Goal: Task Accomplishment & Management: Use online tool/utility

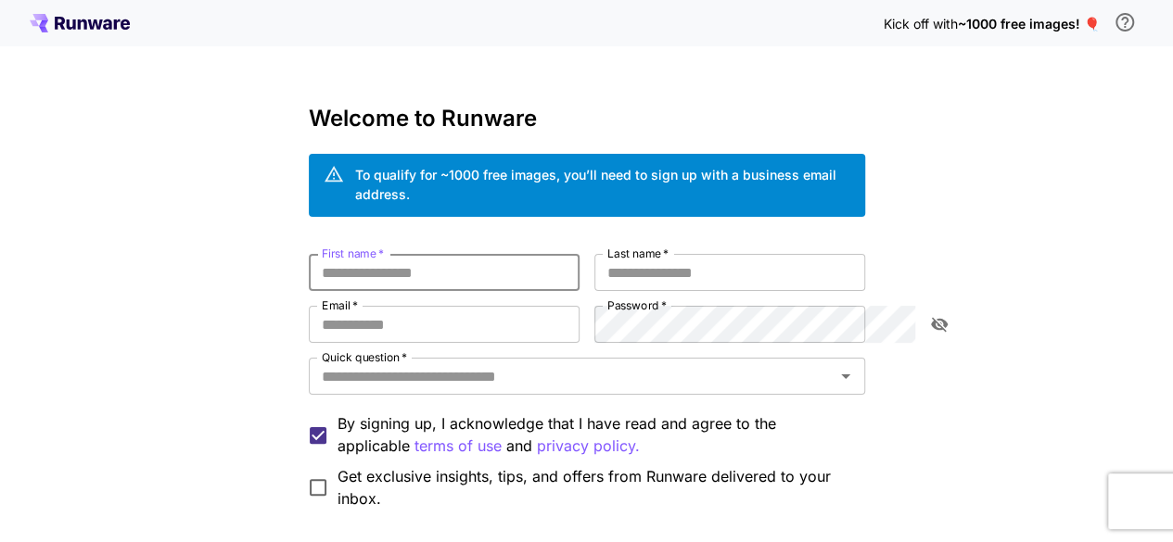
click at [384, 267] on input "First name   *" at bounding box center [444, 272] width 271 height 37
type input "****"
click at [649, 267] on input "Last name   *" at bounding box center [729, 272] width 271 height 37
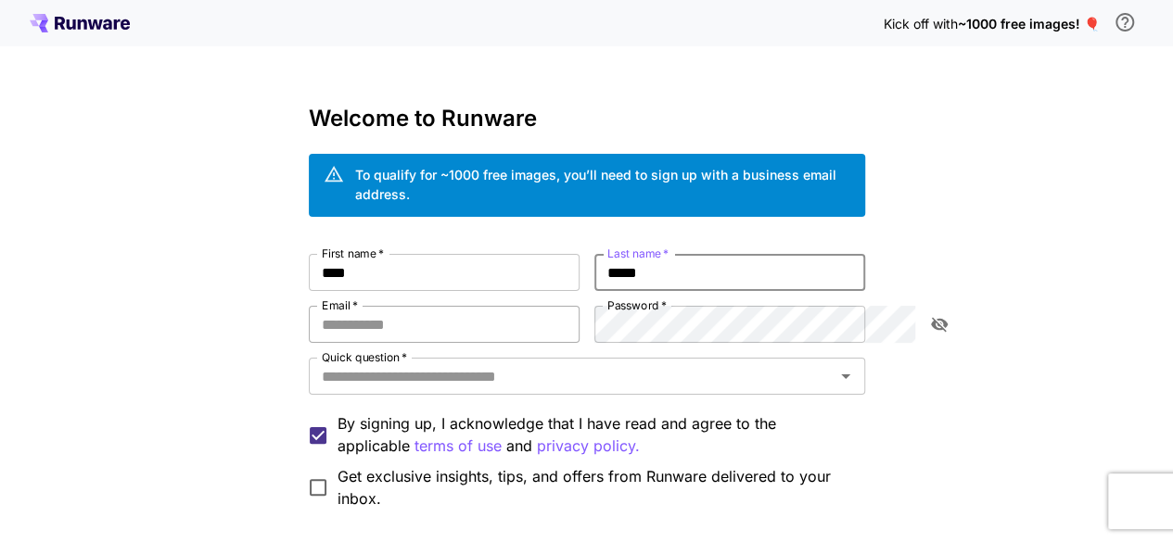
type input "*****"
click at [397, 311] on input "Email   *" at bounding box center [444, 324] width 271 height 37
type input "**********"
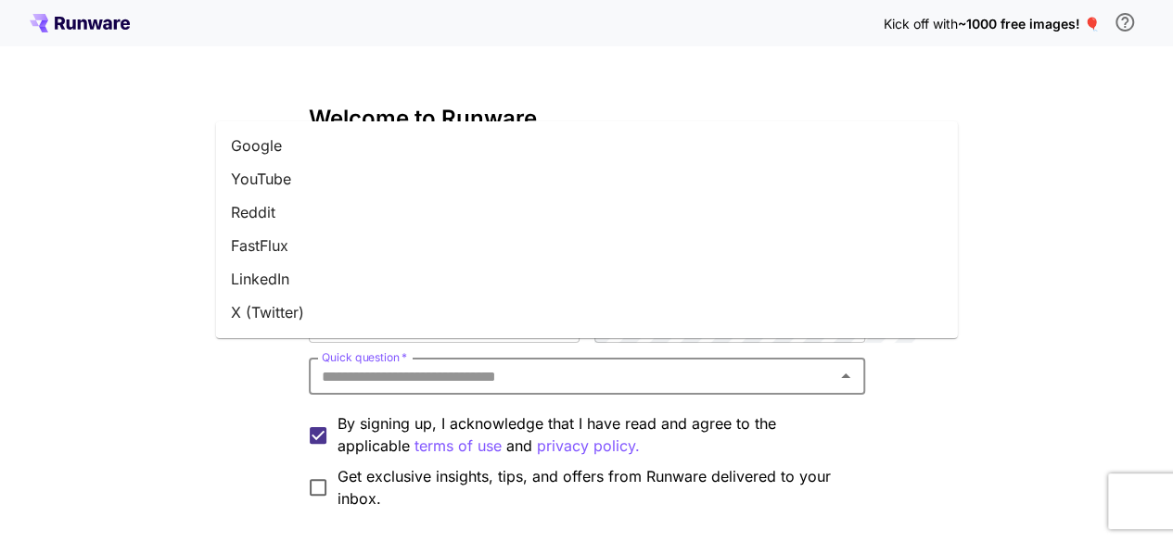
click at [497, 363] on input "Quick question   *" at bounding box center [571, 376] width 514 height 26
click at [306, 210] on li "Reddit" at bounding box center [587, 212] width 742 height 33
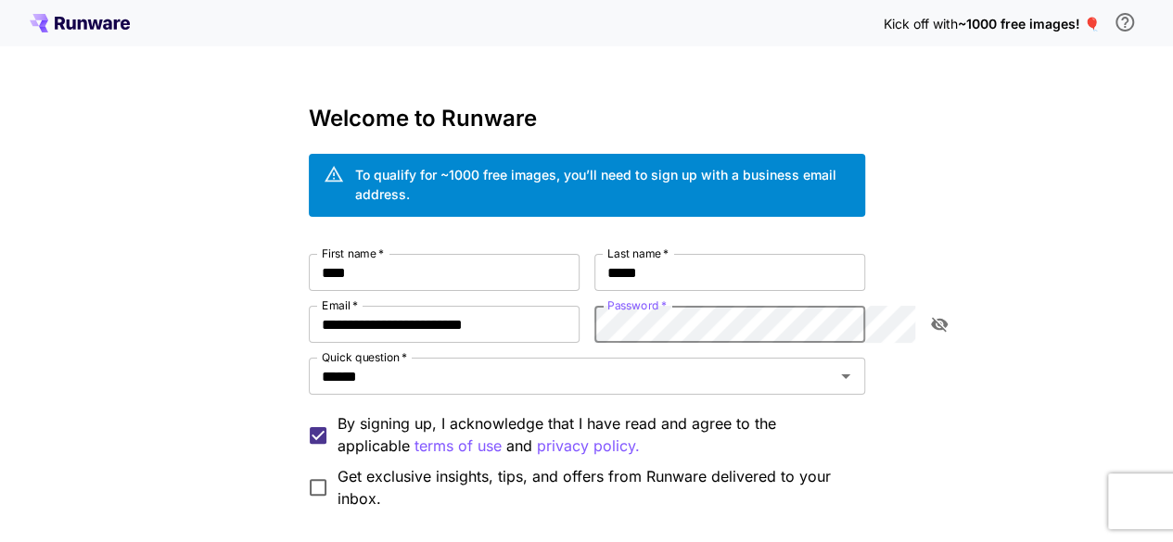
click at [935, 315] on icon "toggle password visibility" at bounding box center [939, 324] width 19 height 19
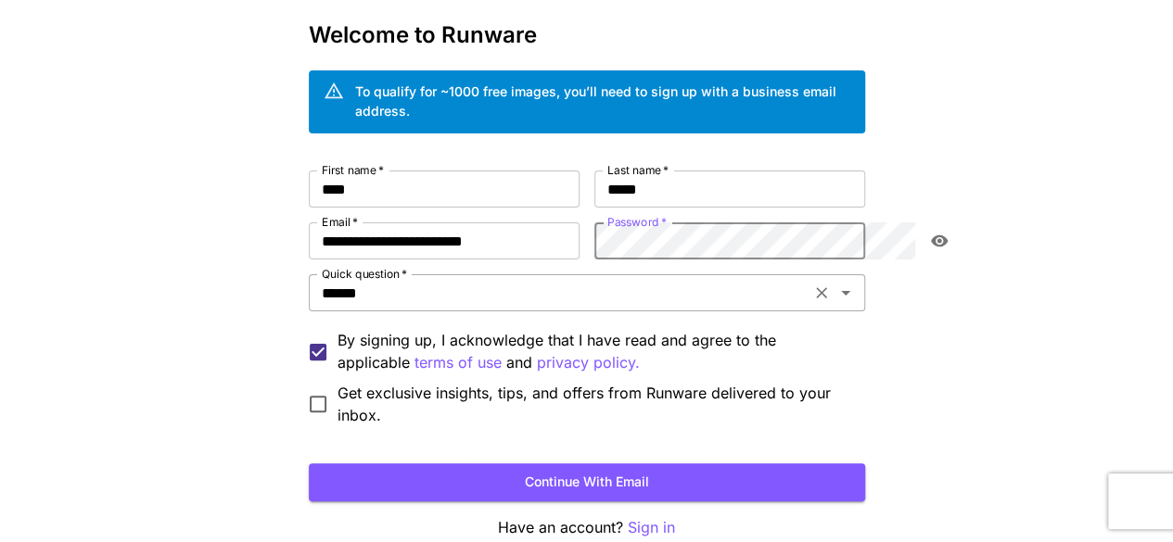
scroll to position [85, 0]
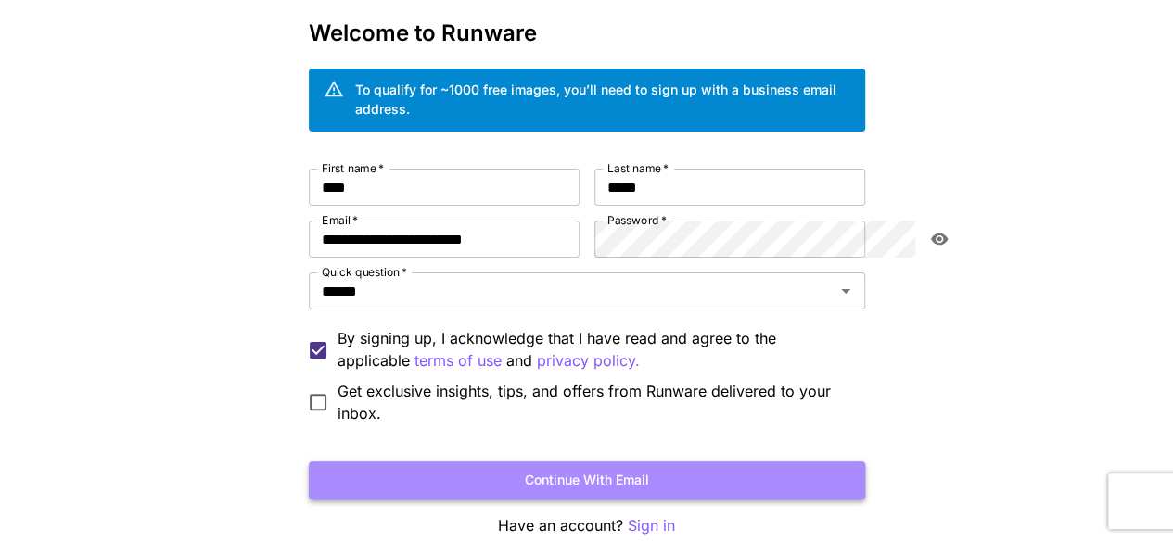
click at [619, 462] on button "Continue with email" at bounding box center [587, 481] width 556 height 38
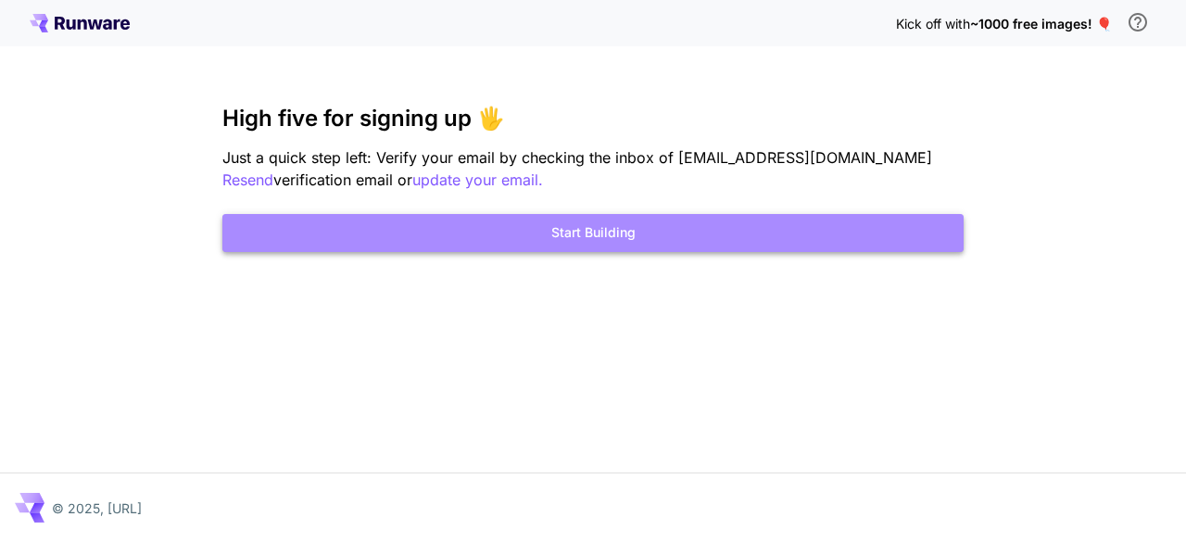
click at [628, 229] on button "Start Building" at bounding box center [593, 233] width 742 height 38
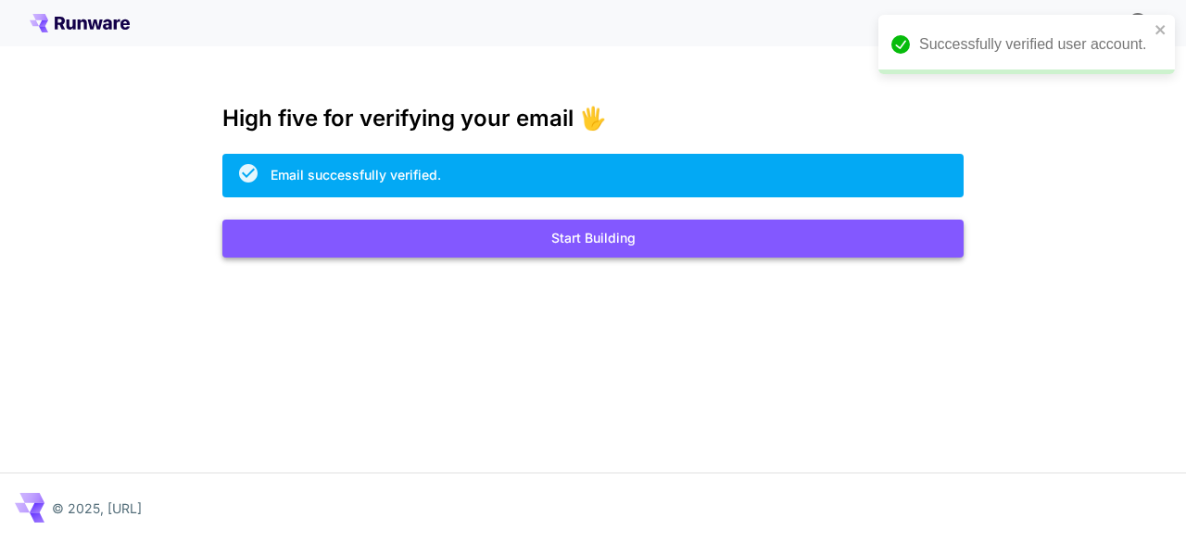
click at [645, 246] on button "Start Building" at bounding box center [593, 239] width 742 height 38
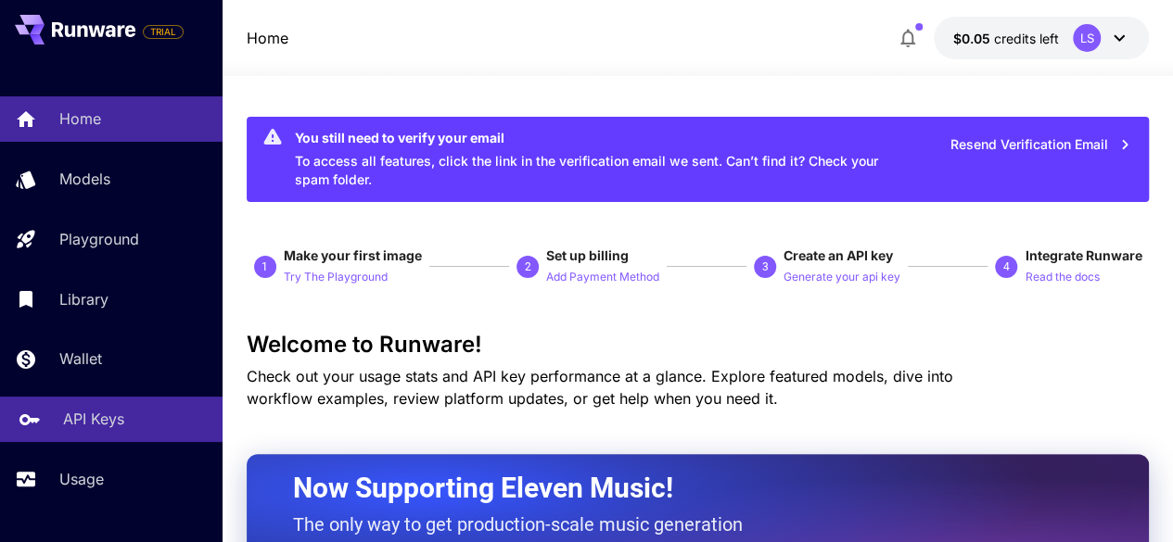
click at [113, 414] on p "API Keys" at bounding box center [93, 419] width 61 height 22
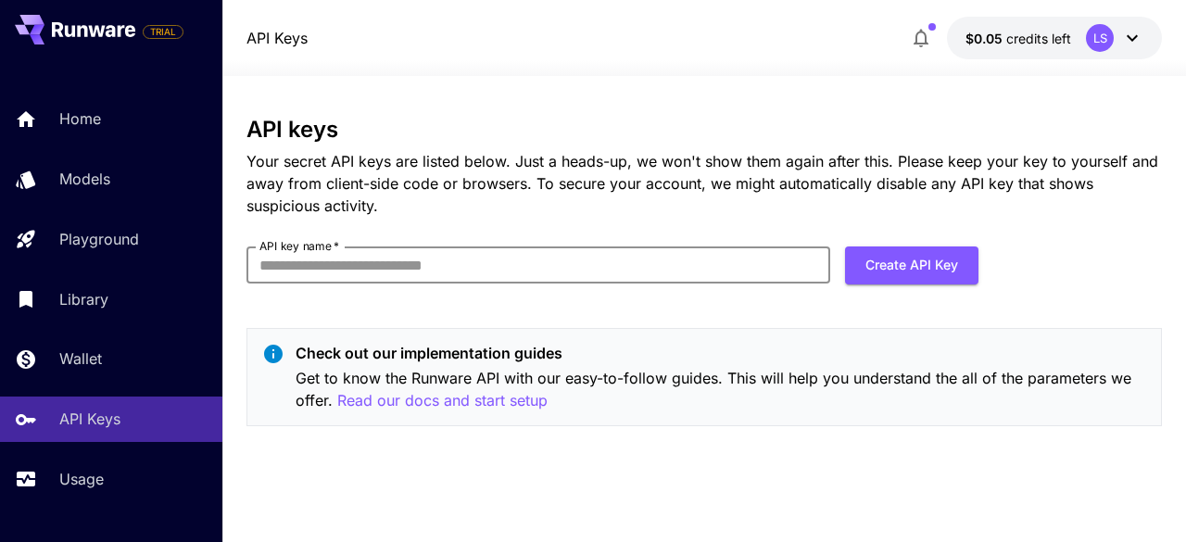
click at [623, 255] on input "API key name   *" at bounding box center [539, 265] width 584 height 37
type input "*********"
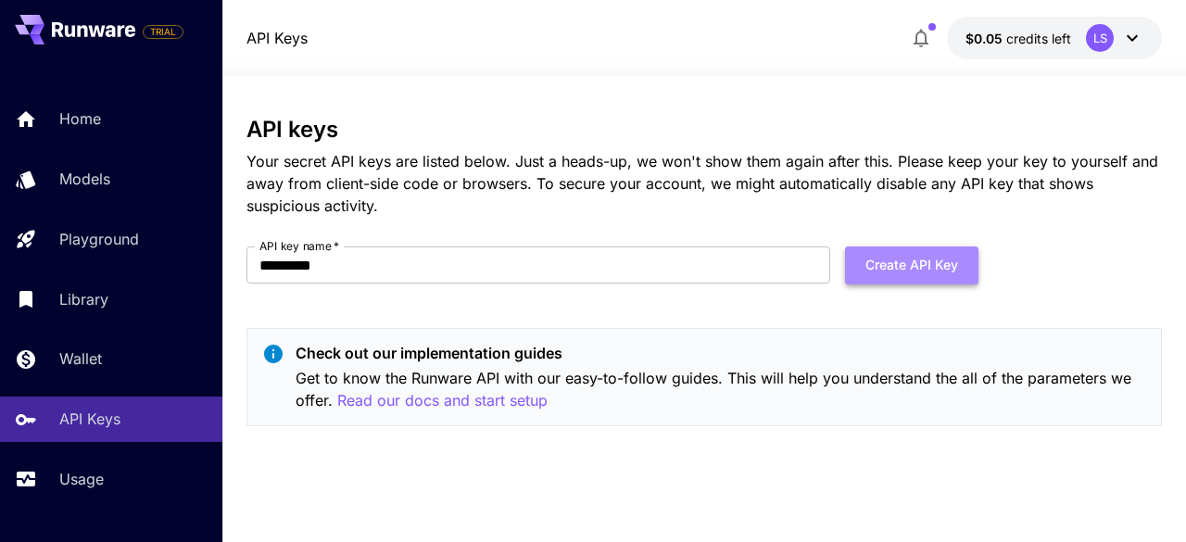
click at [864, 268] on button "Create API Key" at bounding box center [911, 266] width 133 height 38
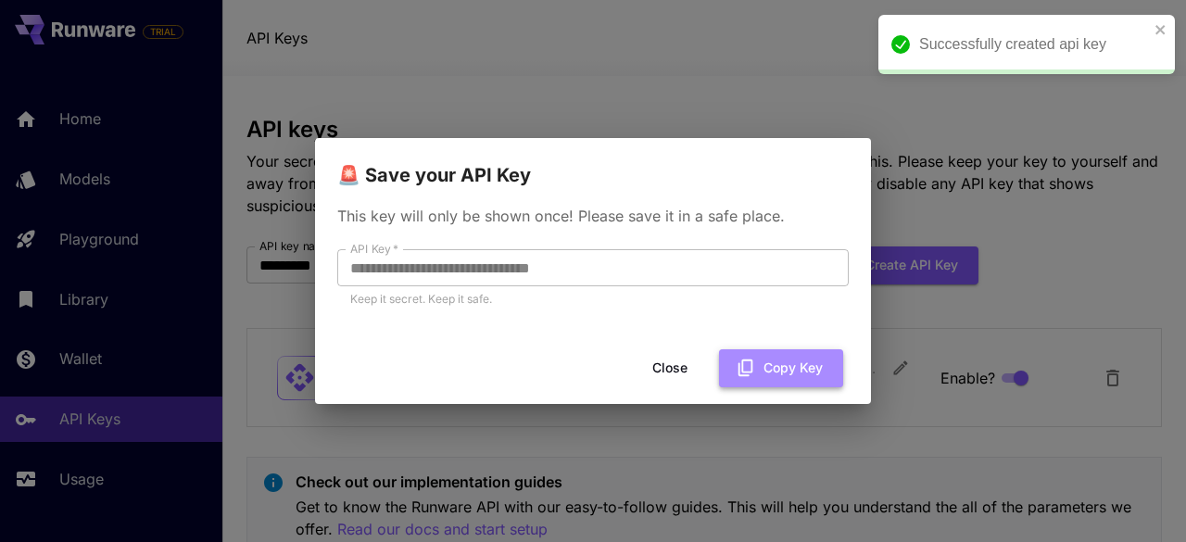
click at [782, 368] on button "Copy Key" at bounding box center [781, 368] width 124 height 38
click at [694, 362] on button "Close" at bounding box center [684, 368] width 83 height 38
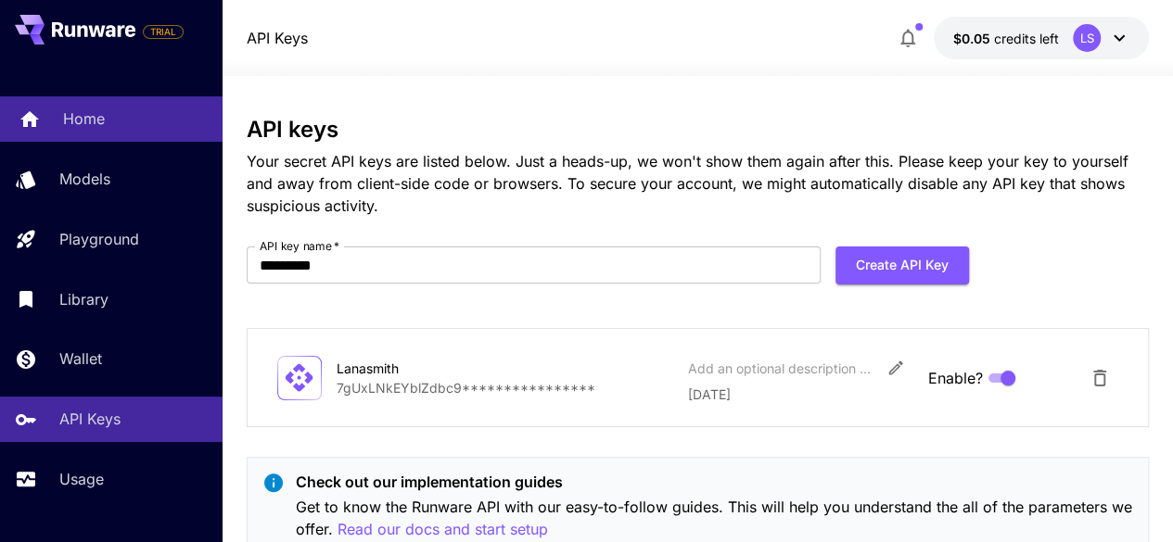
click at [99, 127] on p "Home" at bounding box center [84, 119] width 42 height 22
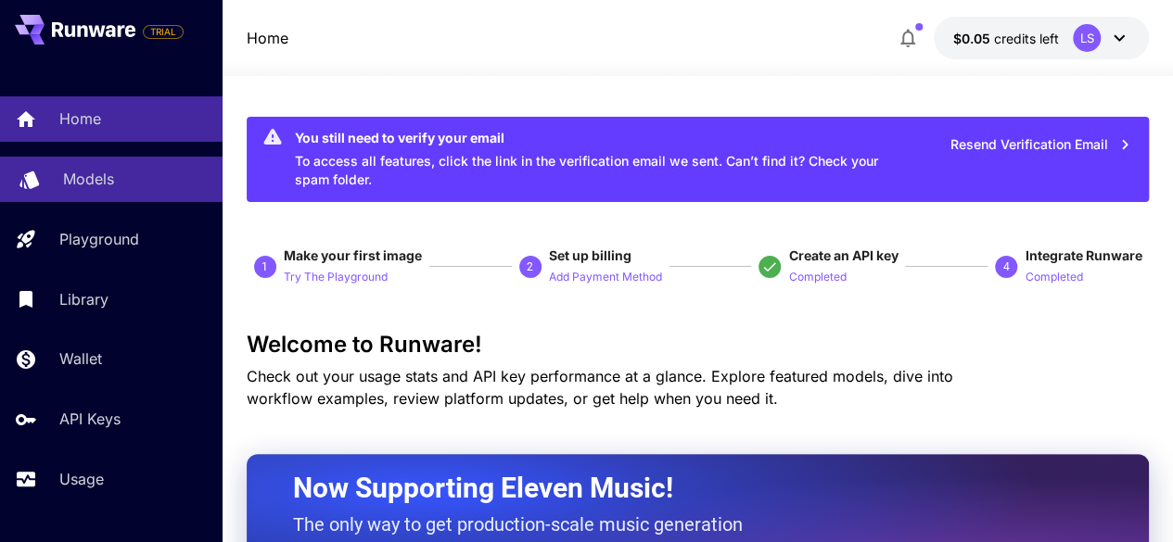
click at [111, 188] on p "Models" at bounding box center [88, 179] width 51 height 22
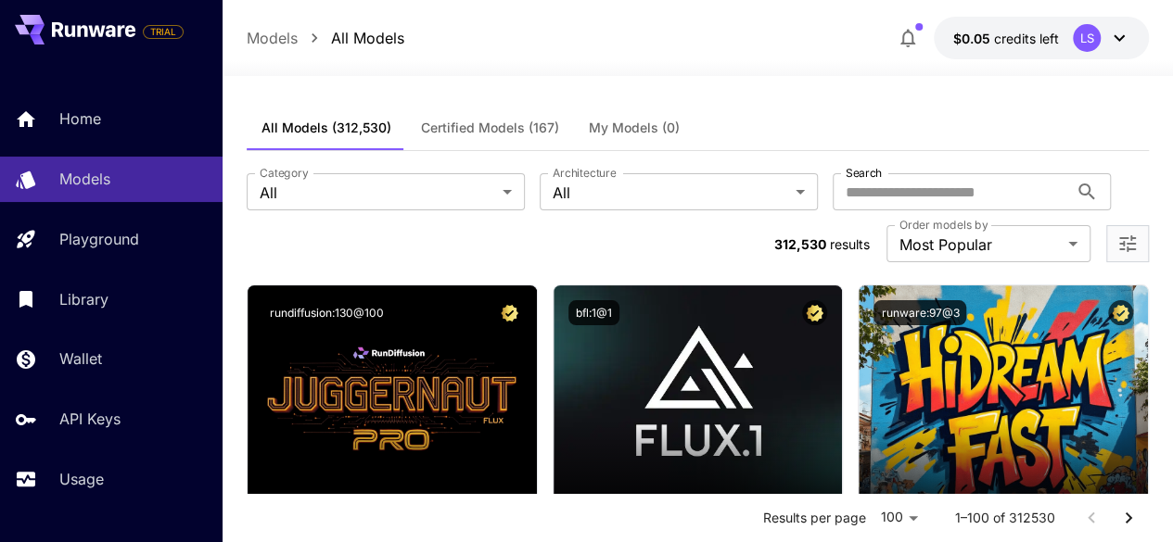
click at [504, 125] on span "Certified Models (167)" at bounding box center [490, 128] width 138 height 17
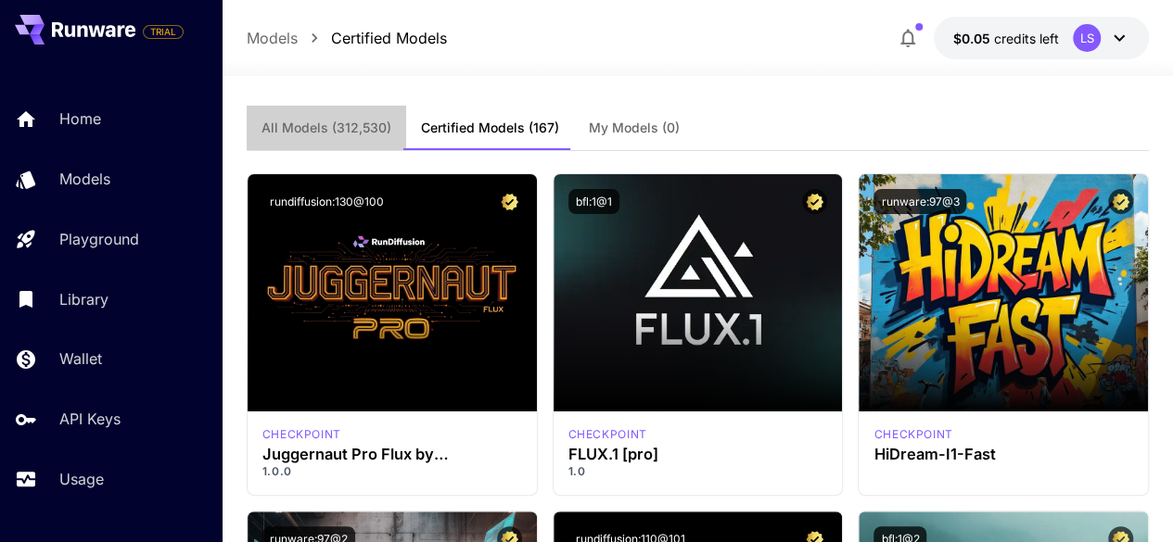
click at [332, 131] on span "All Models (312,530)" at bounding box center [326, 128] width 130 height 17
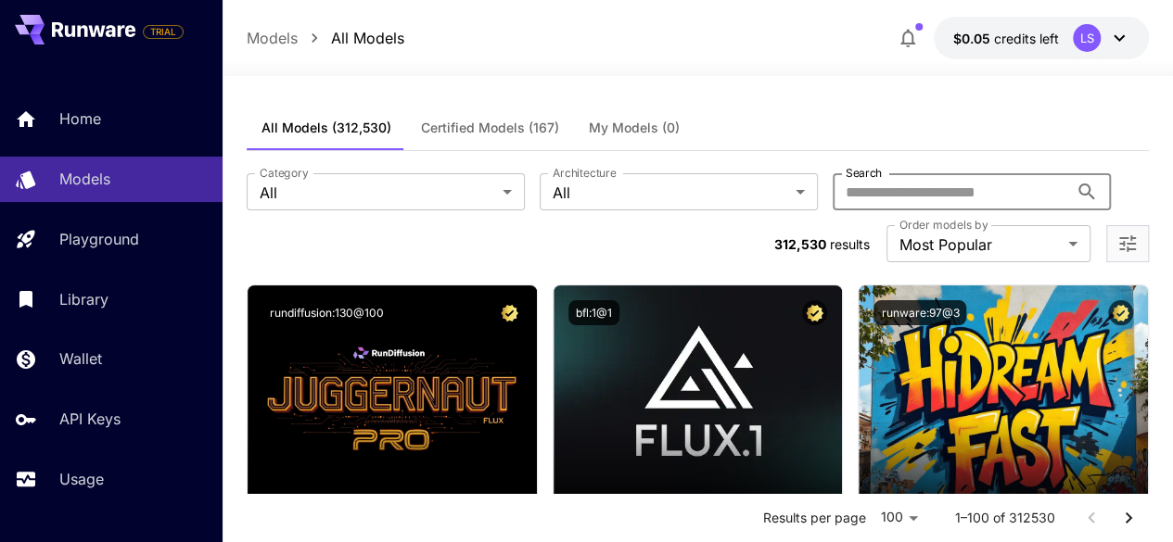
click at [832, 196] on input "Search" at bounding box center [949, 191] width 235 height 37
type input "*******"
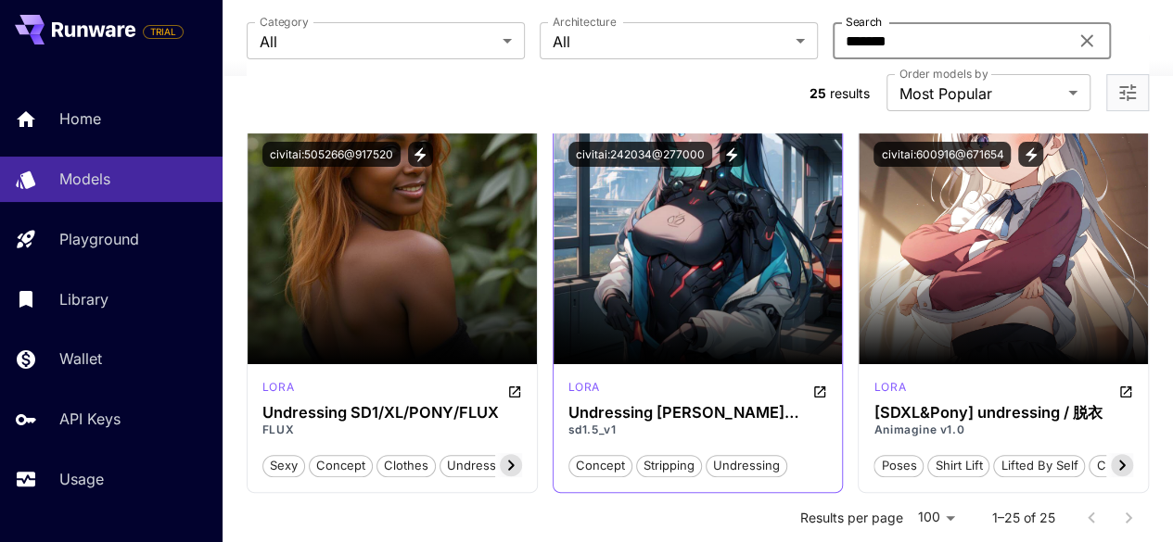
scroll to position [159, 0]
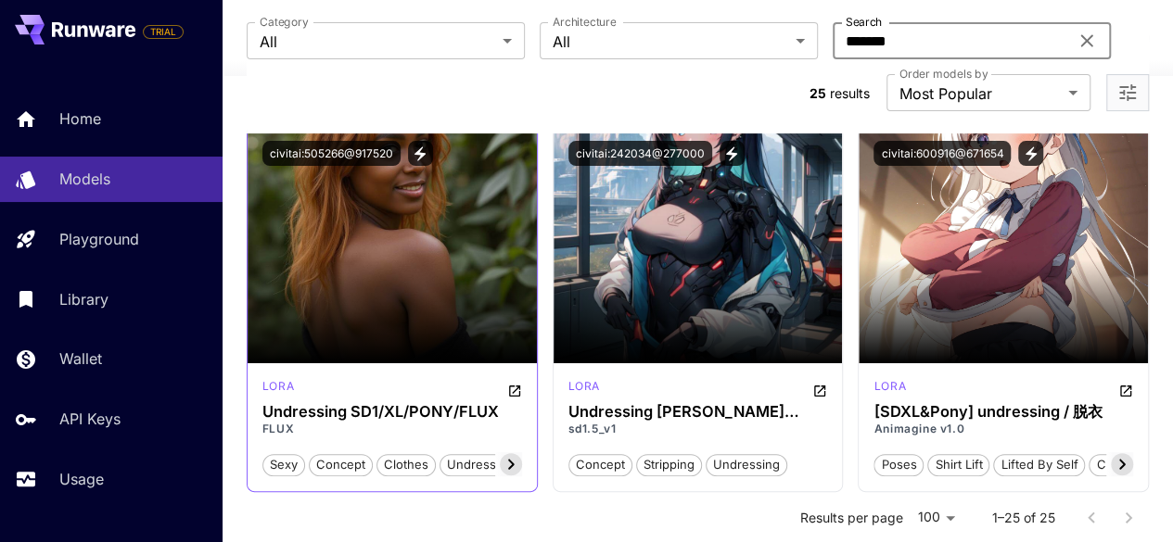
click at [372, 437] on div "sexy concept clothes undressing act clothing lora" at bounding box center [392, 456] width 260 height 39
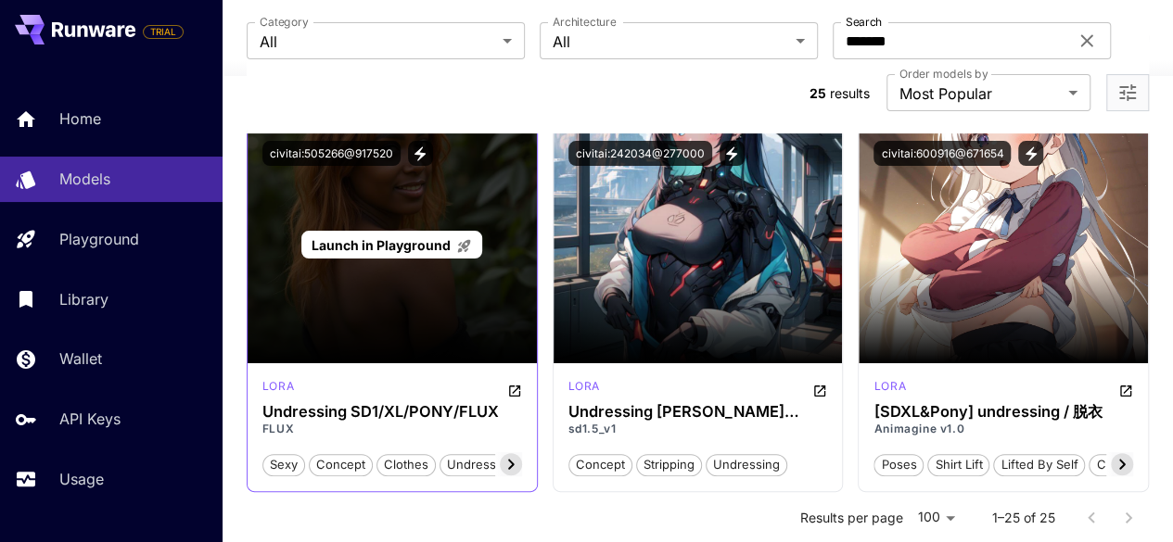
click at [421, 307] on div "Launch in Playground" at bounding box center [391, 244] width 289 height 237
click at [412, 235] on p "Launch in Playground" at bounding box center [391, 244] width 160 height 19
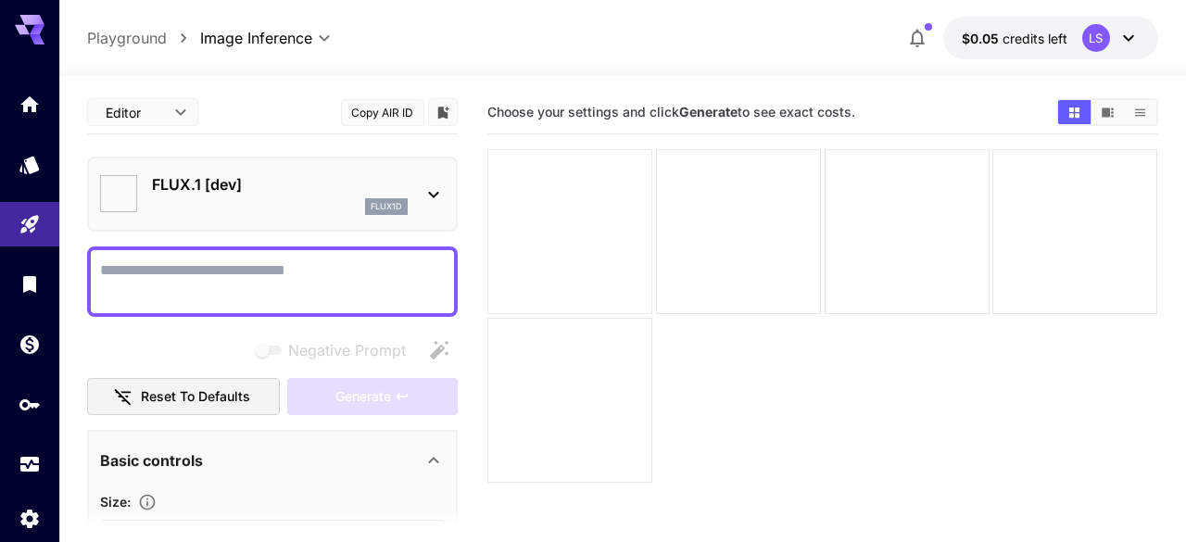
type input "**********"
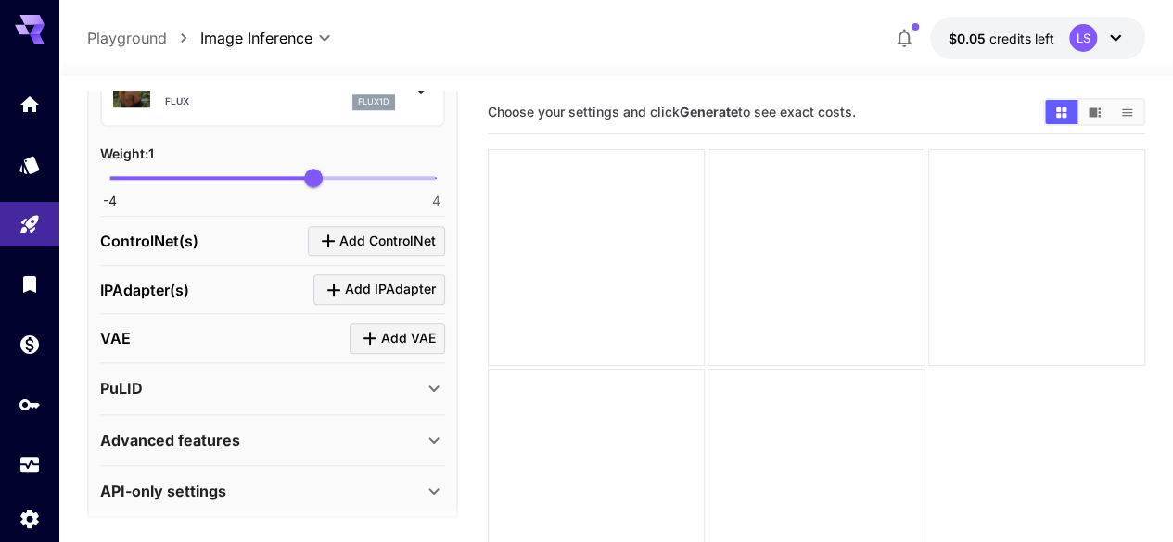
scroll to position [888, 0]
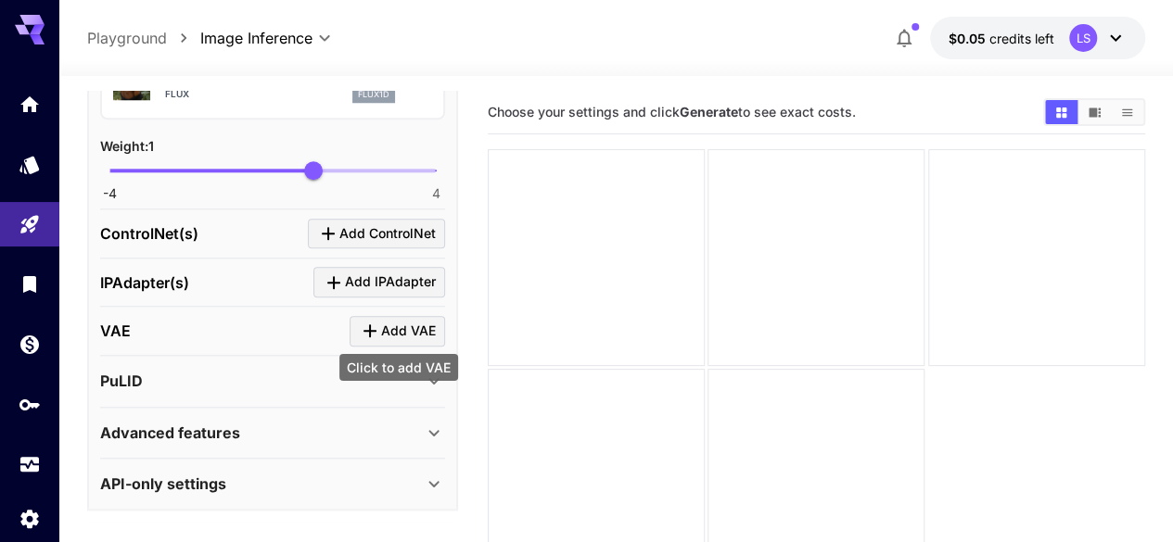
click at [400, 325] on span "Add VAE" at bounding box center [408, 331] width 55 height 23
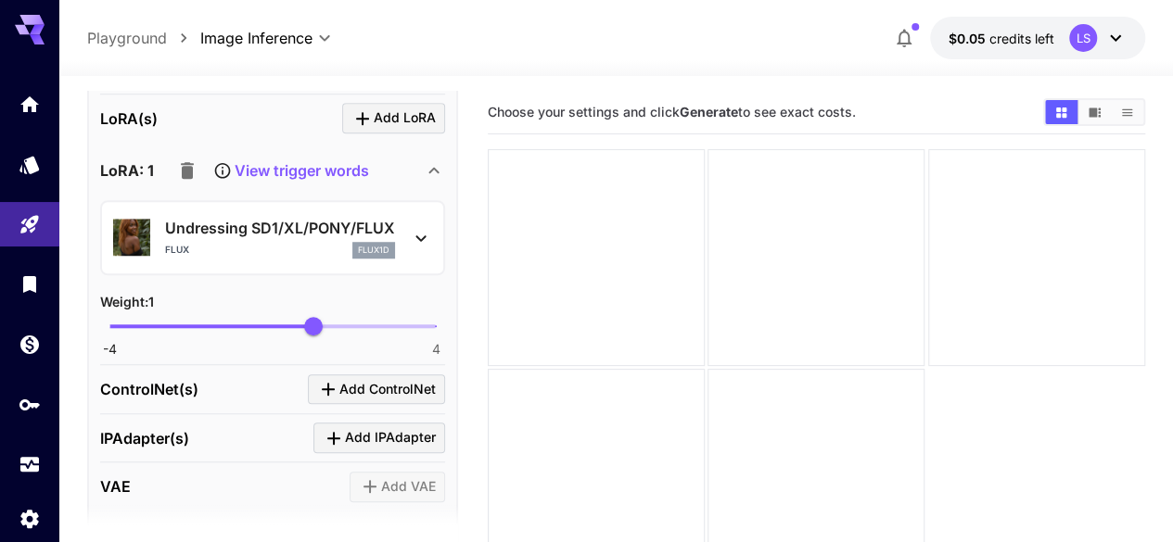
scroll to position [716, 0]
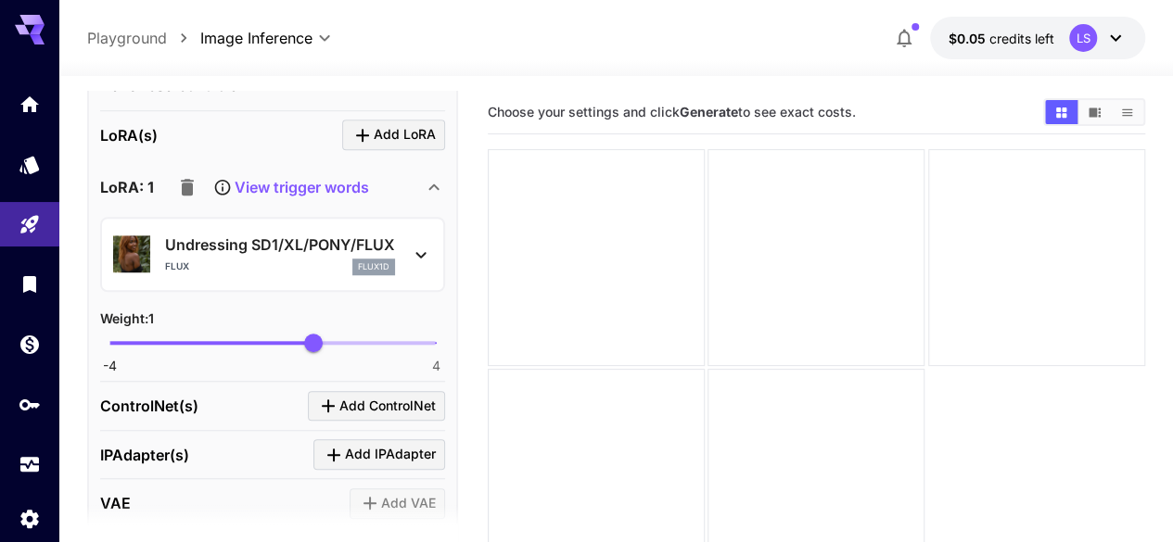
click at [430, 258] on icon at bounding box center [421, 255] width 22 height 22
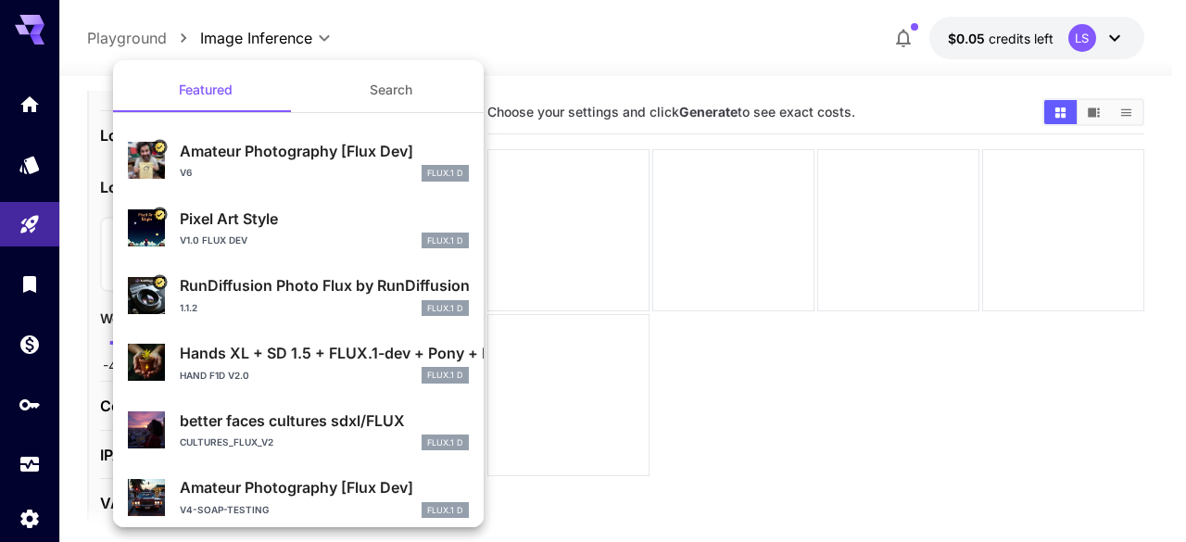
click at [525, 171] on div at bounding box center [593, 271] width 1186 height 542
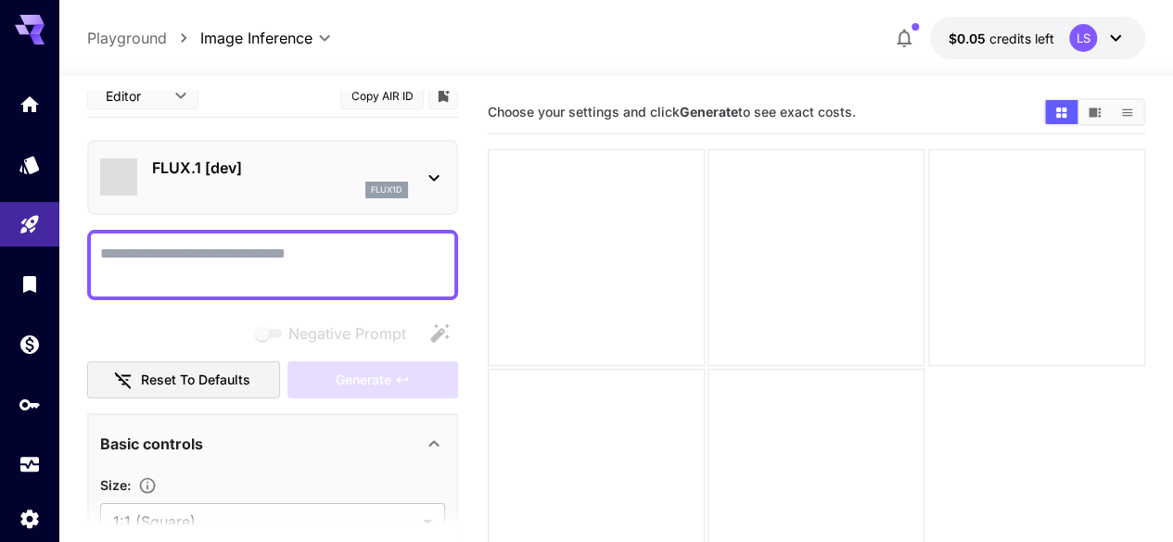
scroll to position [0, 0]
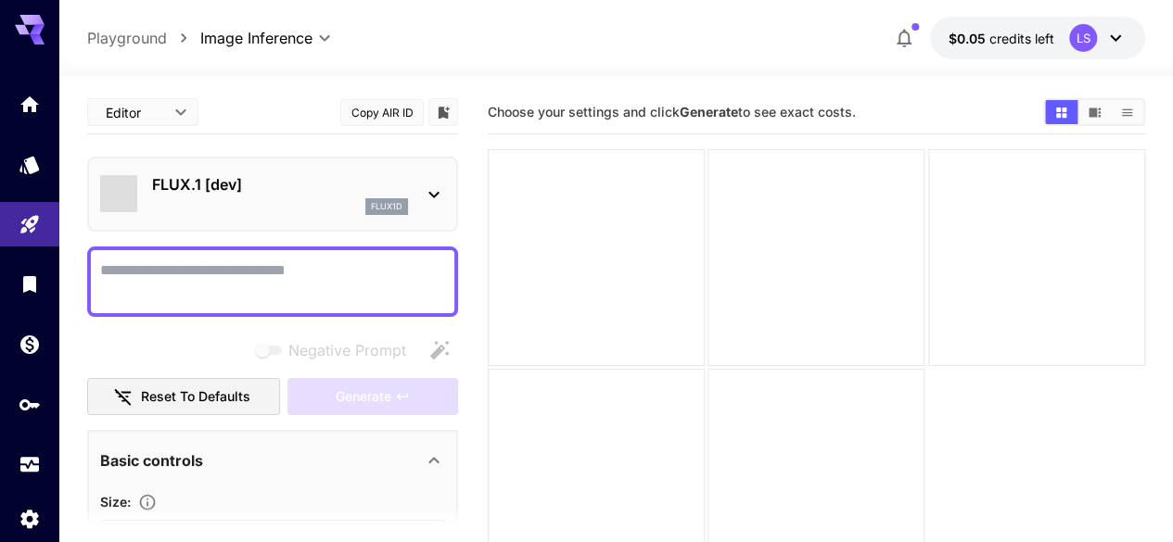
click at [402, 208] on div "flux1d" at bounding box center [386, 206] width 43 height 17
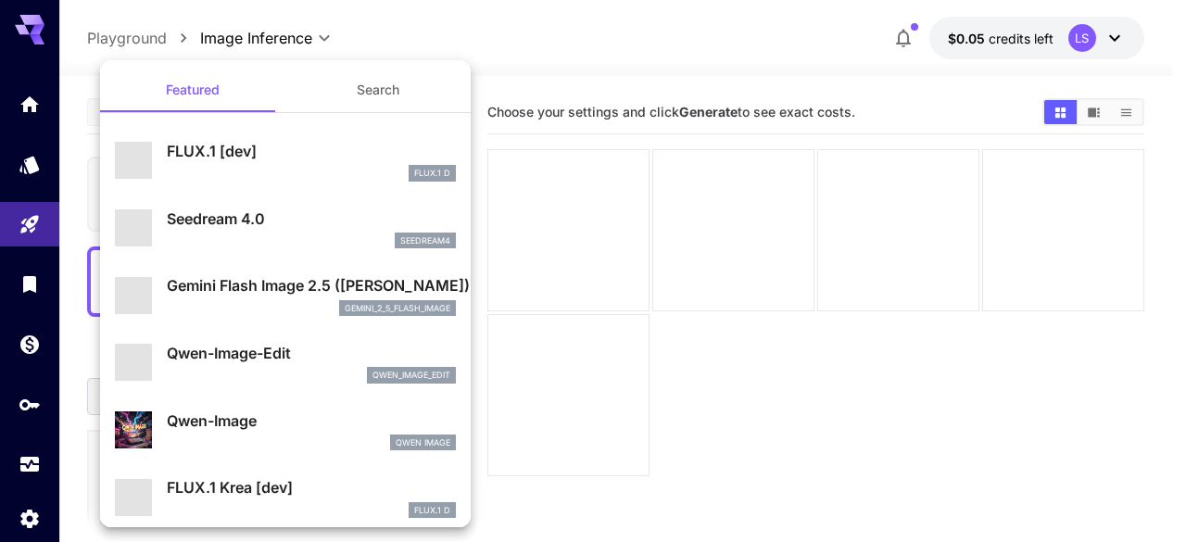
click at [545, 181] on div at bounding box center [593, 271] width 1186 height 542
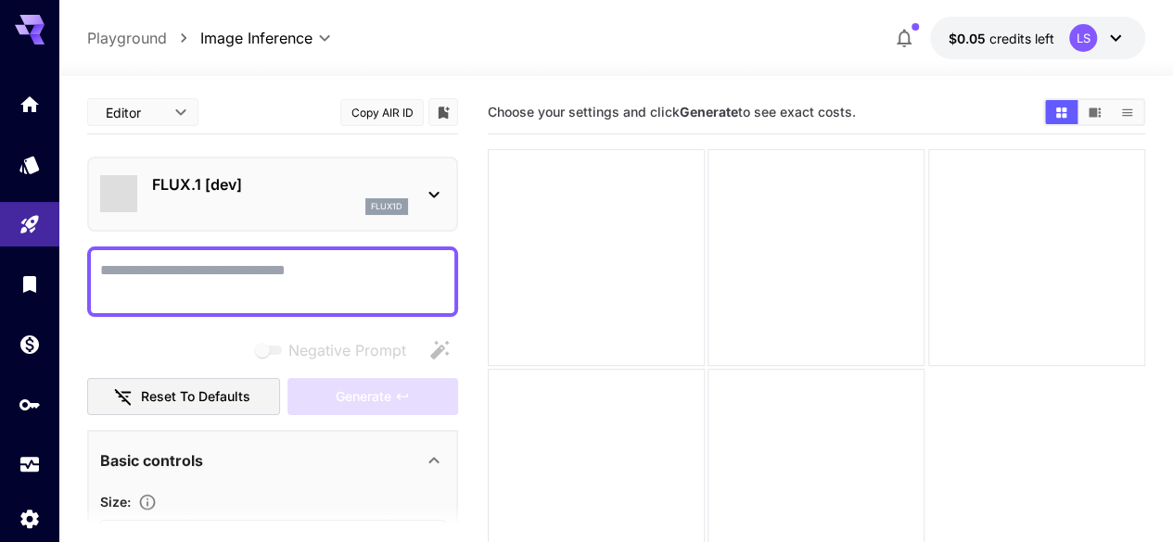
click at [290, 34] on body "**********" at bounding box center [586, 344] width 1173 height 689
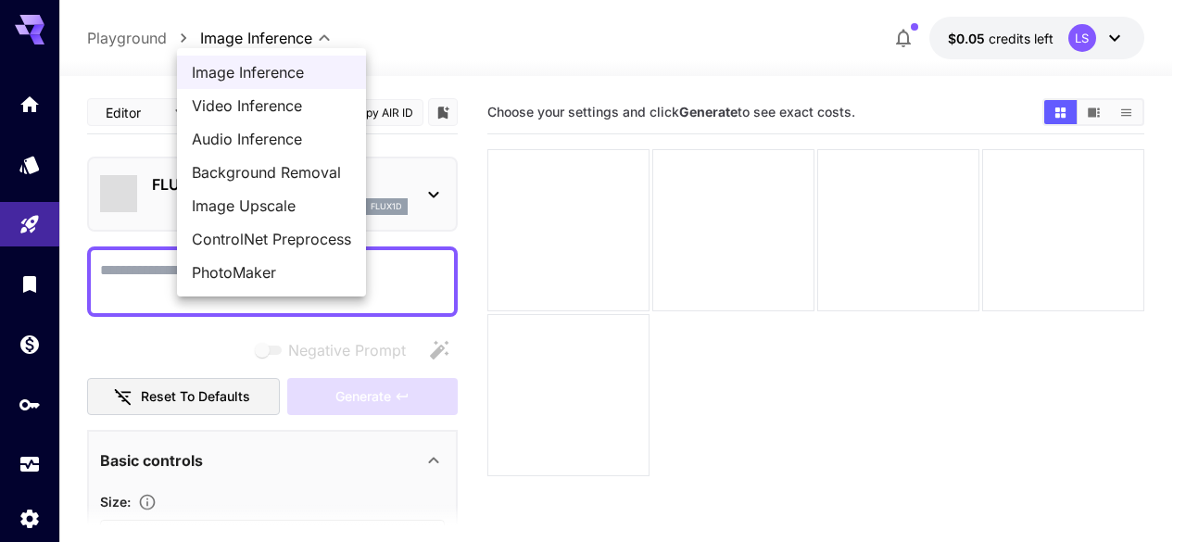
click at [141, 123] on div at bounding box center [593, 271] width 1186 height 542
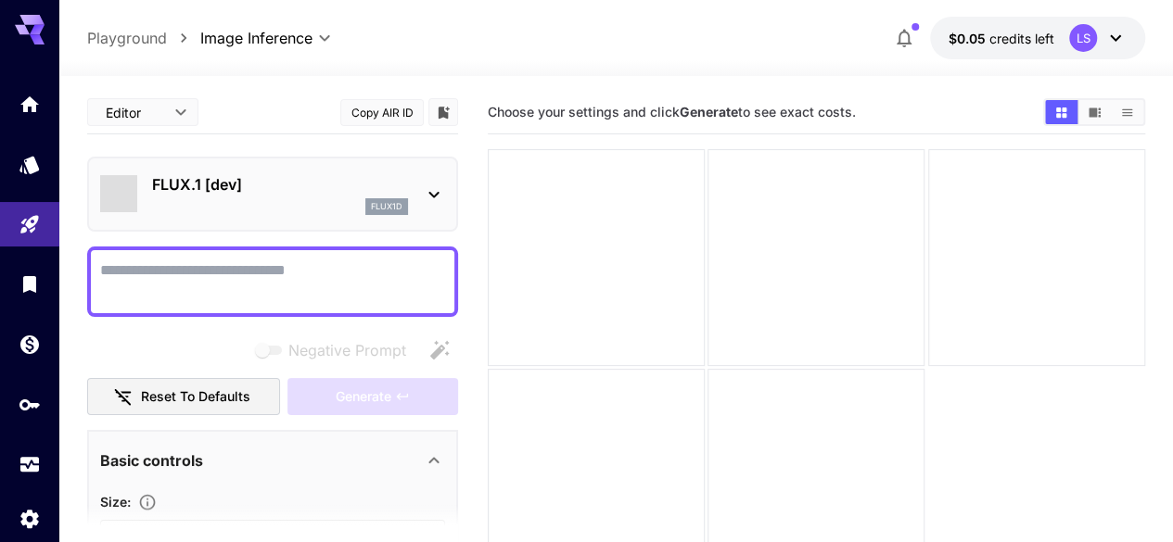
click at [166, 115] on body "**********" at bounding box center [586, 344] width 1173 height 689
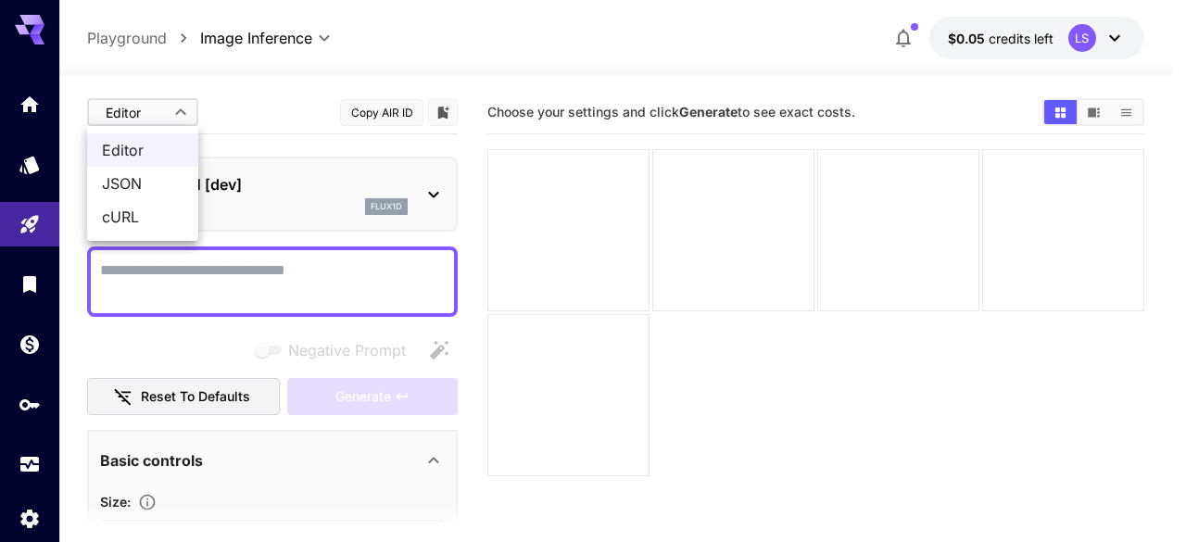
click at [155, 143] on span "Editor" at bounding box center [143, 150] width 82 height 22
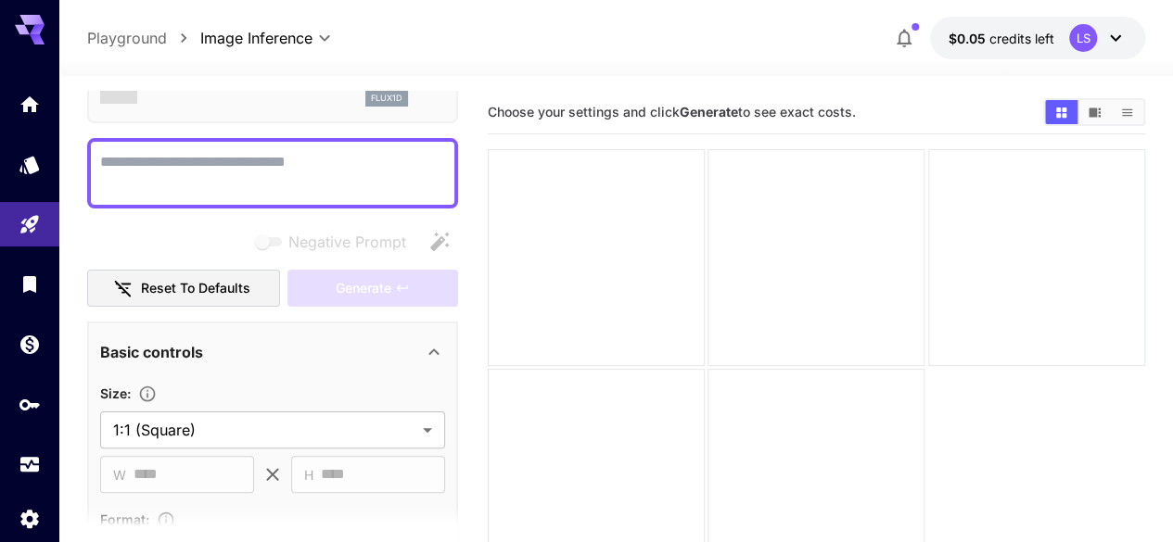
scroll to position [109, 0]
click at [43, 165] on link at bounding box center [29, 164] width 59 height 45
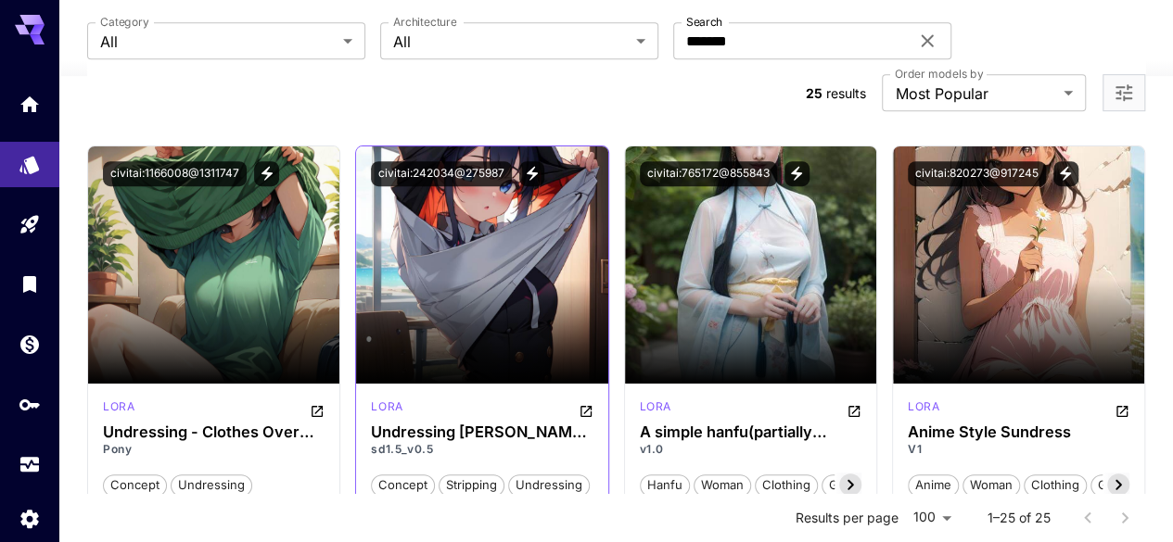
scroll to position [387, 0]
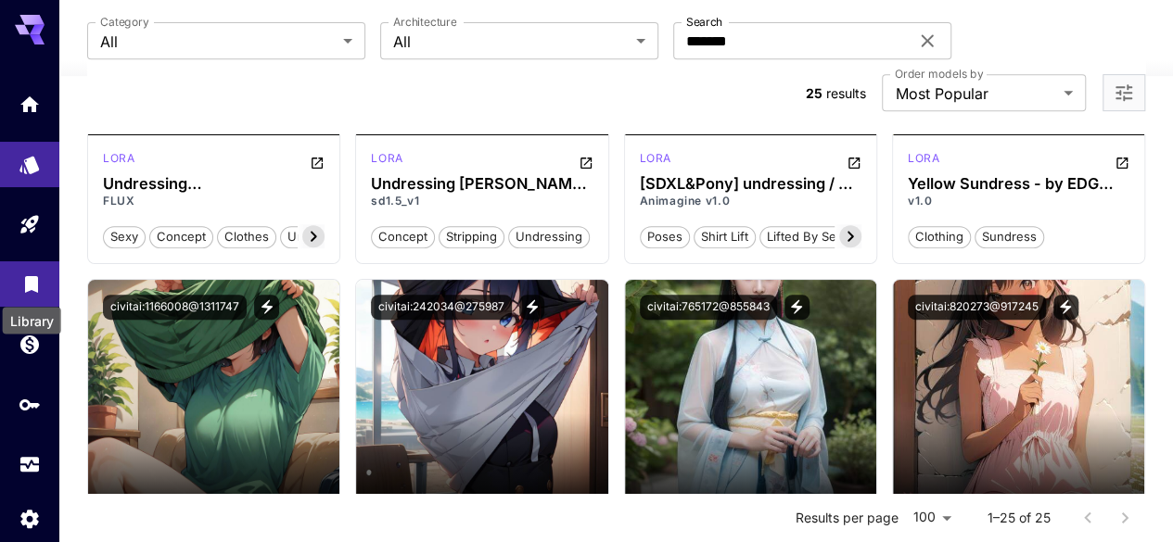
click at [37, 294] on div "Library" at bounding box center [32, 315] width 62 height 42
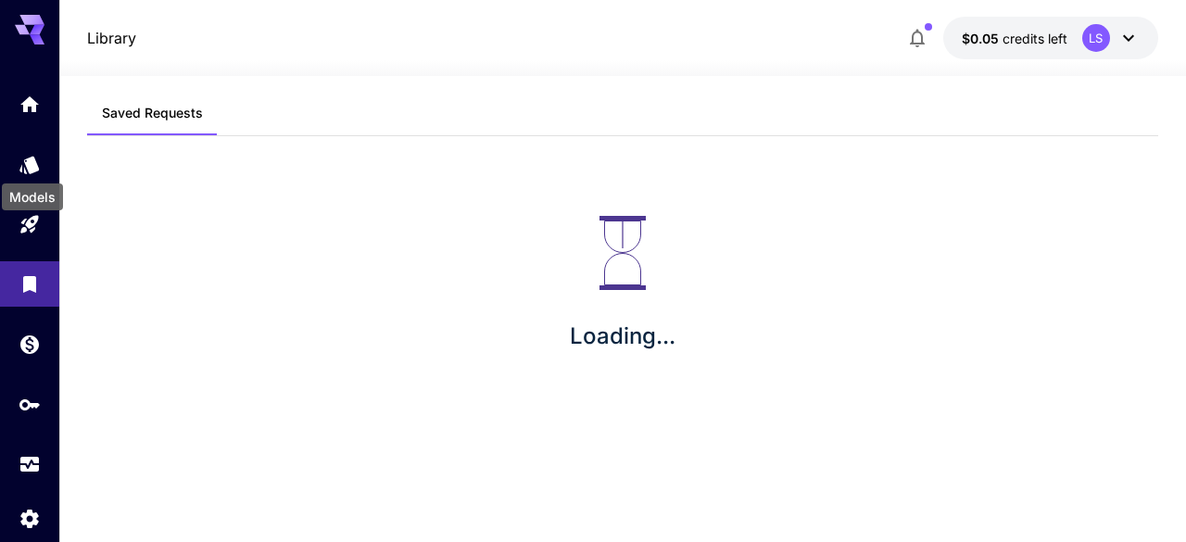
click at [27, 178] on div "Models" at bounding box center [32, 192] width 65 height 42
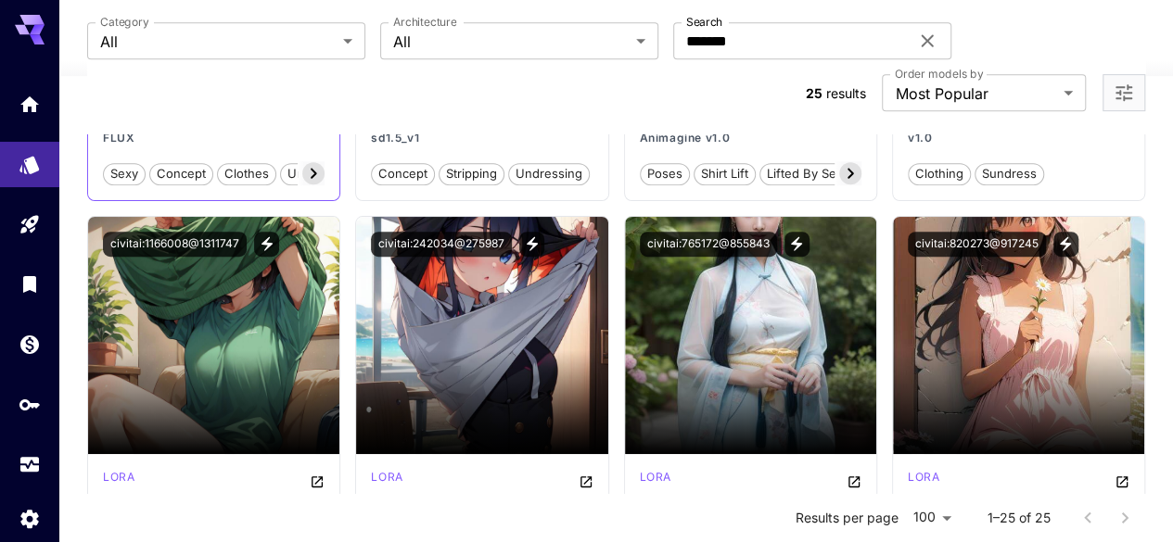
scroll to position [450, 0]
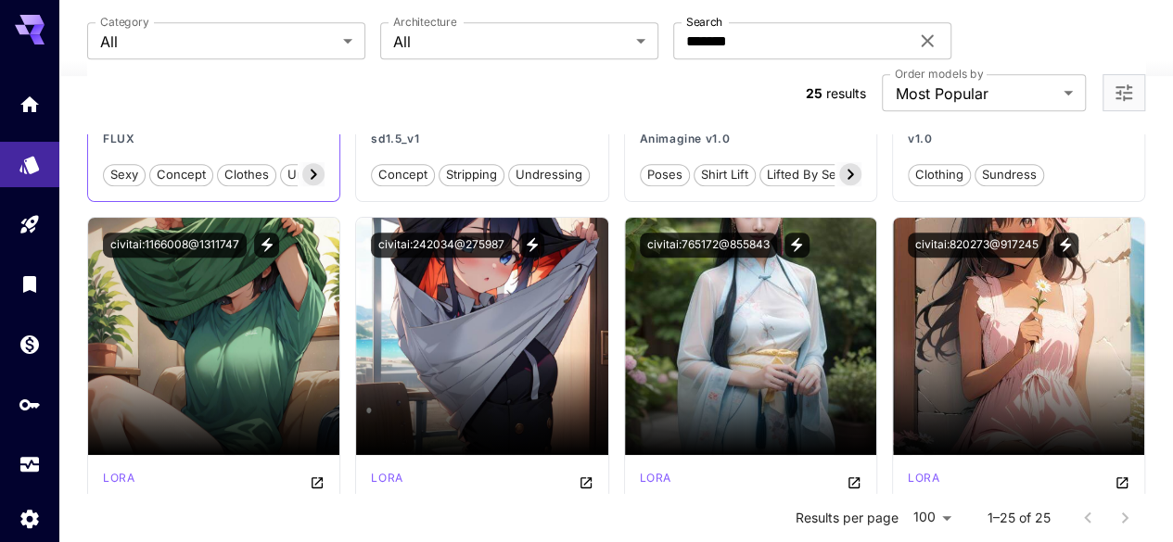
click at [214, 351] on section at bounding box center [213, 403] width 251 height 104
click at [175, 513] on p "Pony" at bounding box center [214, 521] width 222 height 17
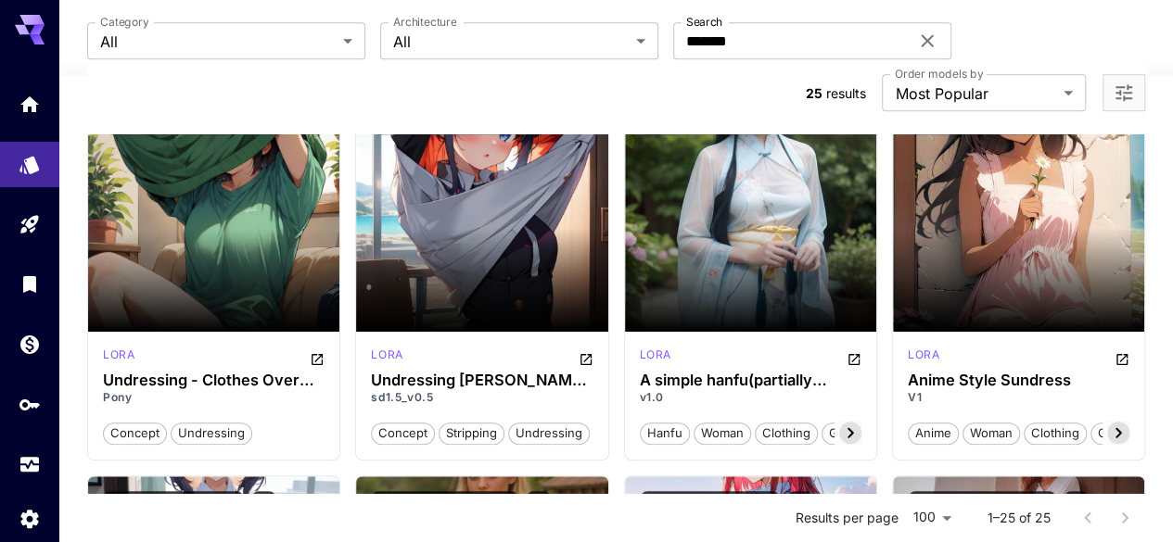
scroll to position [576, 0]
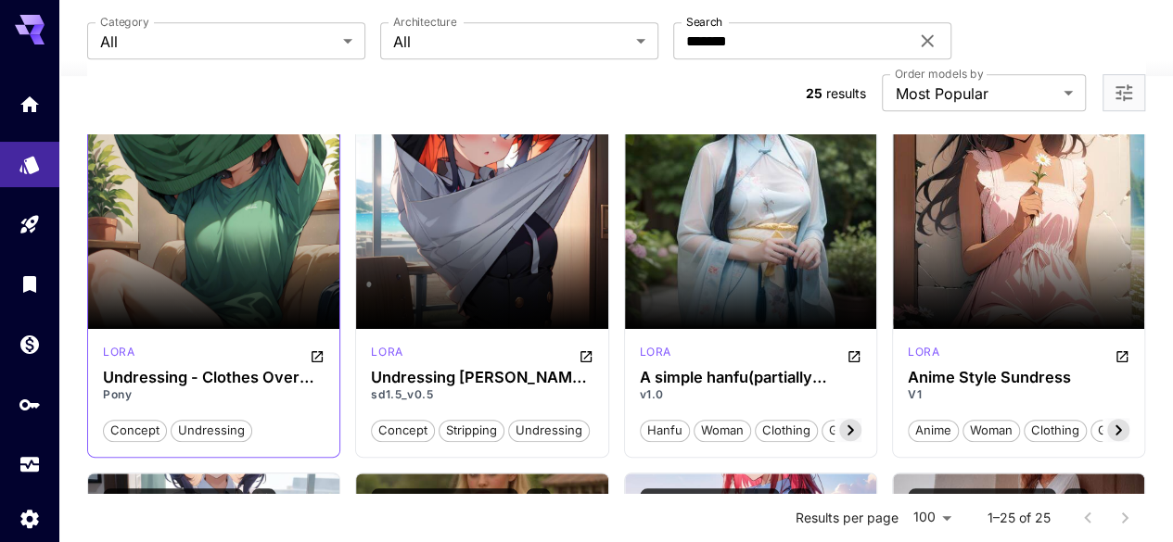
click at [235, 329] on div "lora Undressing - Clothes Over Head Pony concept undressing" at bounding box center [213, 393] width 251 height 128
click at [277, 369] on h3 "Undressing - Clothes Over Head" at bounding box center [214, 378] width 222 height 18
click at [238, 225] on section at bounding box center [213, 277] width 251 height 104
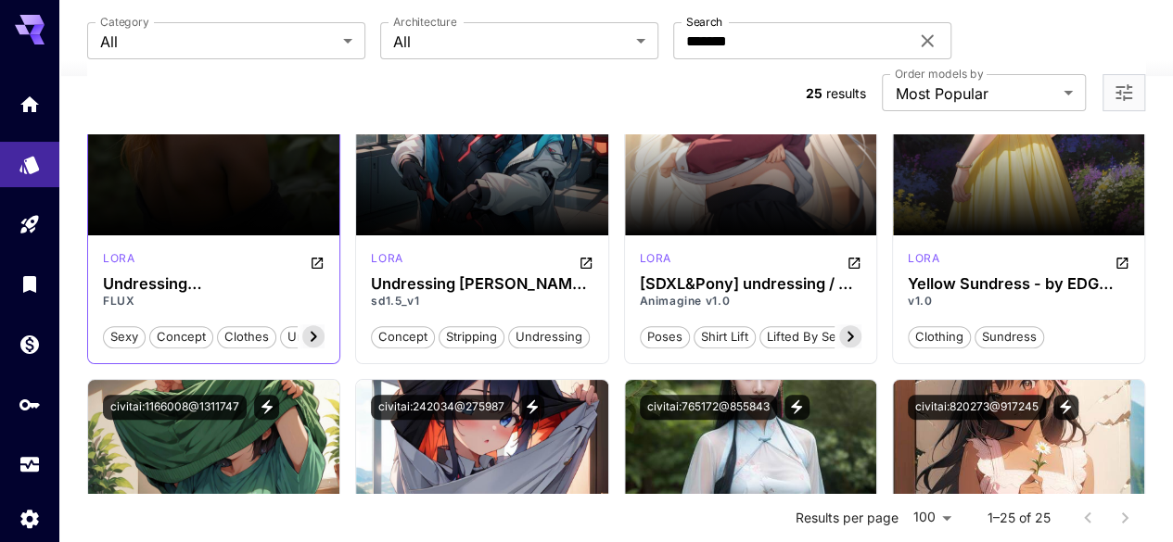
scroll to position [286, 0]
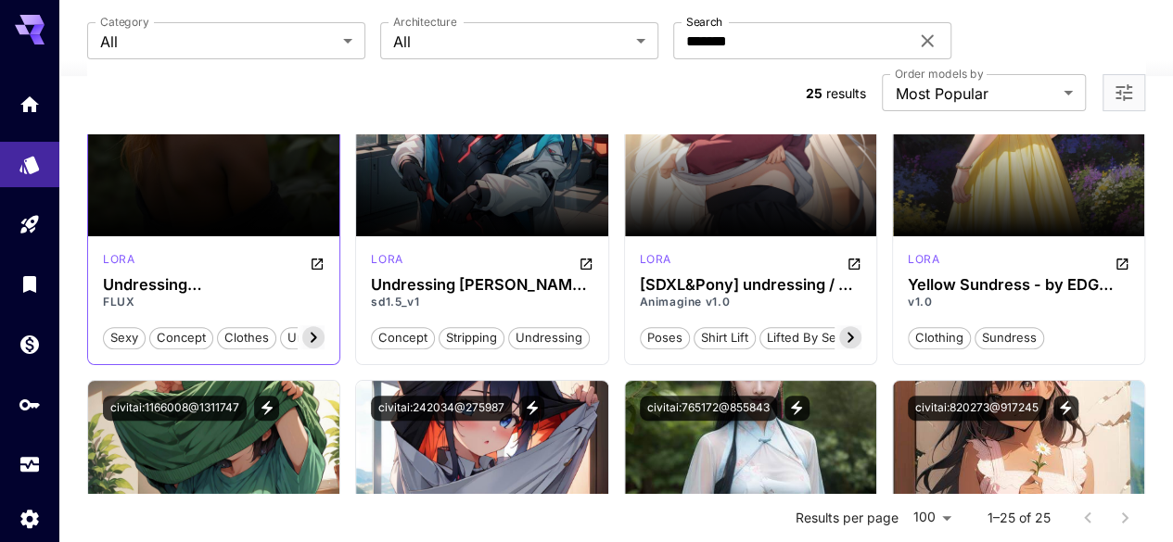
click at [187, 149] on div "Launch in Playground" at bounding box center [213, 117] width 251 height 237
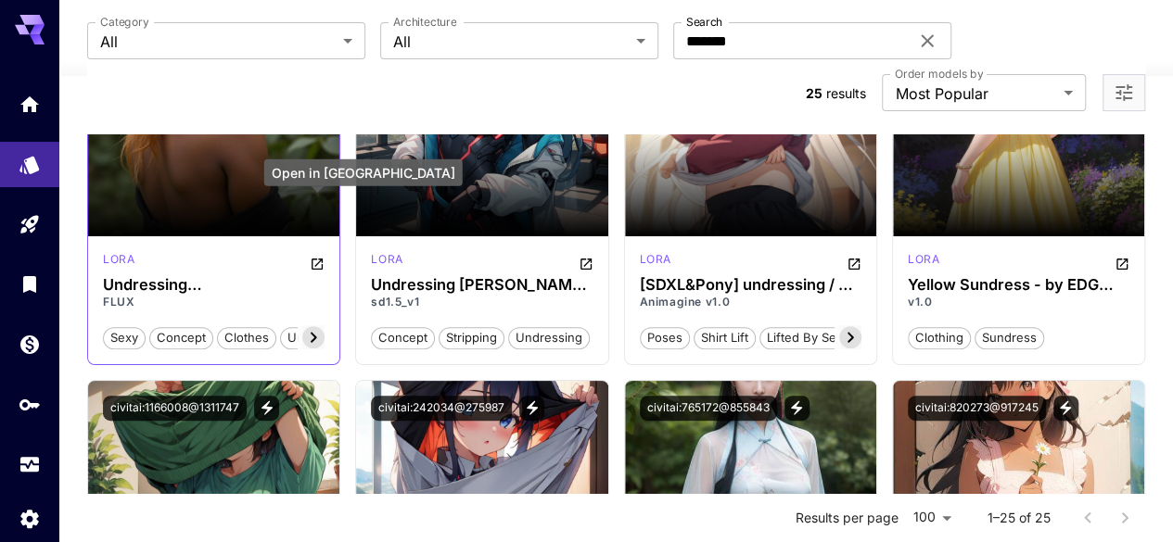
click at [321, 257] on icon "Open in CivitAI" at bounding box center [317, 264] width 15 height 15
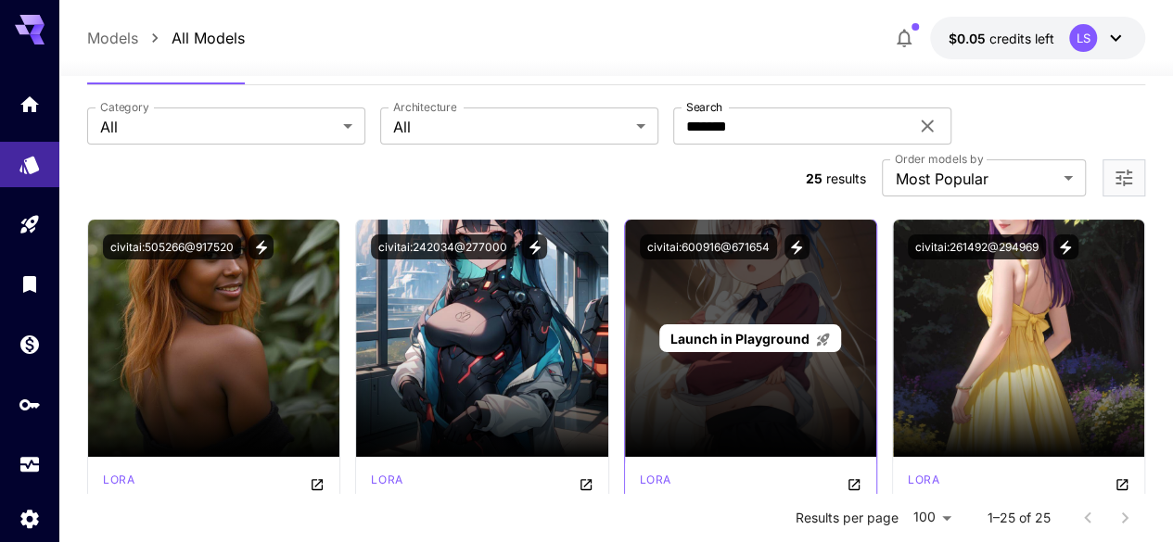
scroll to position [0, 0]
